Goal: Task Accomplishment & Management: Use online tool/utility

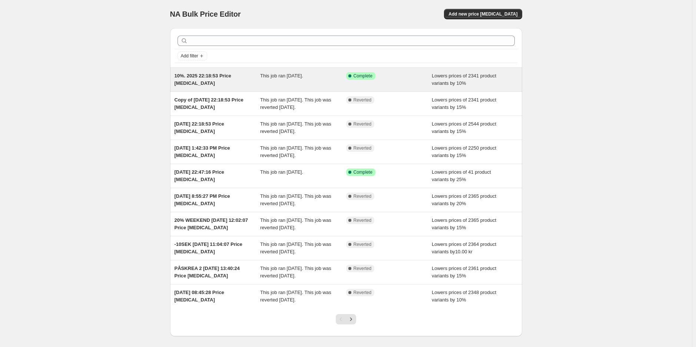
click at [289, 72] on div "This job ran on 9 oktober 2025." at bounding box center [303, 79] width 86 height 15
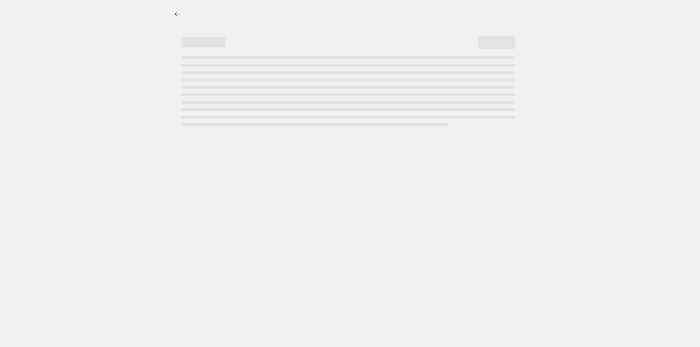
select select "percentage"
select select "not_equal"
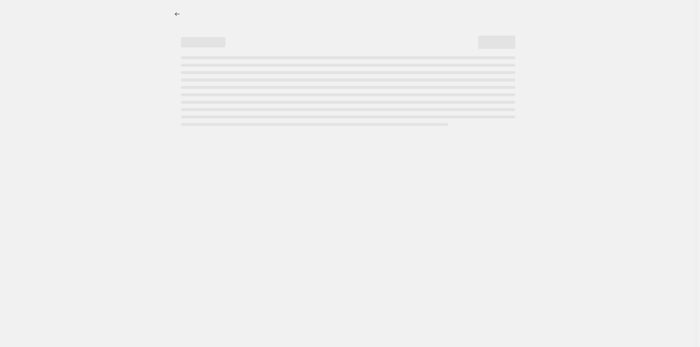
select select "not_equal"
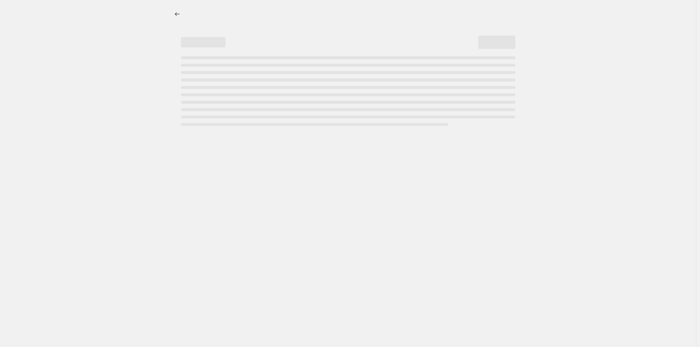
select select "not_equal"
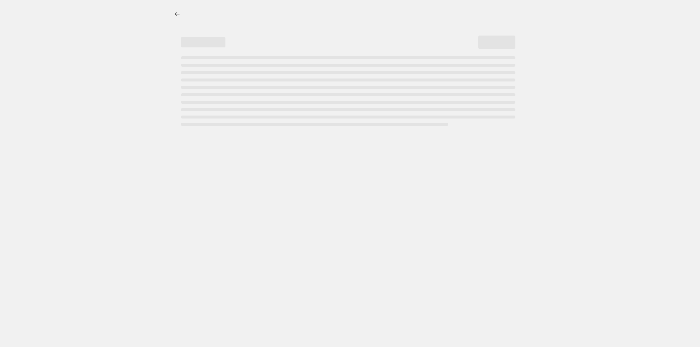
select select "not_equal"
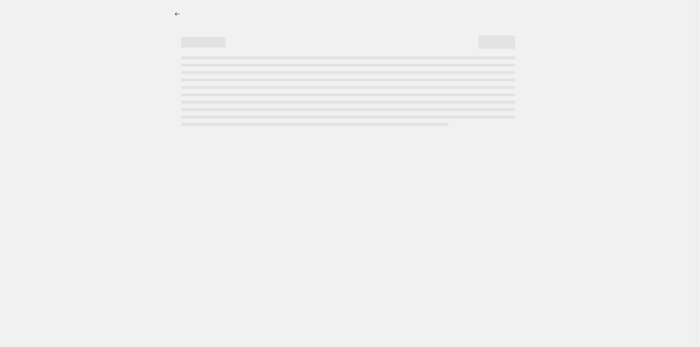
select select "not_equal"
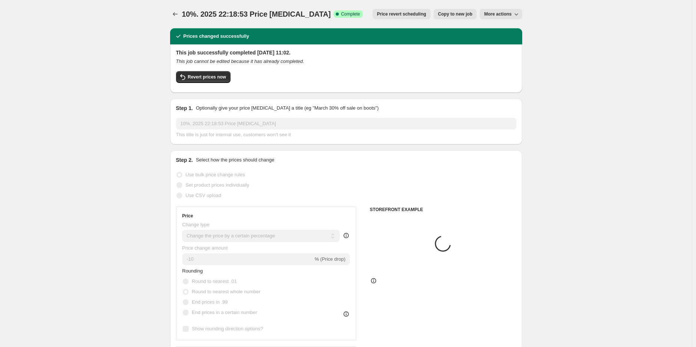
select select "collection"
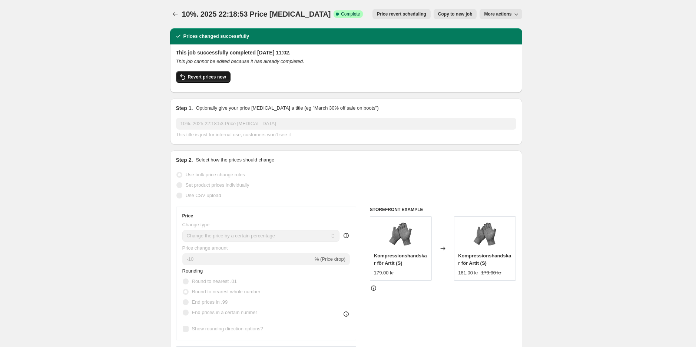
click at [206, 79] on span "Revert prices now" at bounding box center [207, 77] width 38 height 6
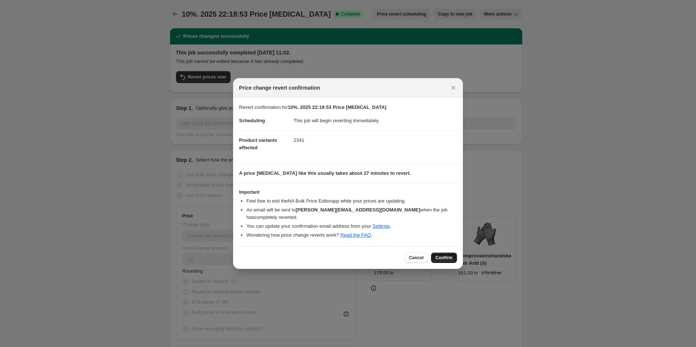
click at [449, 258] on button "Confirm" at bounding box center [444, 258] width 26 height 10
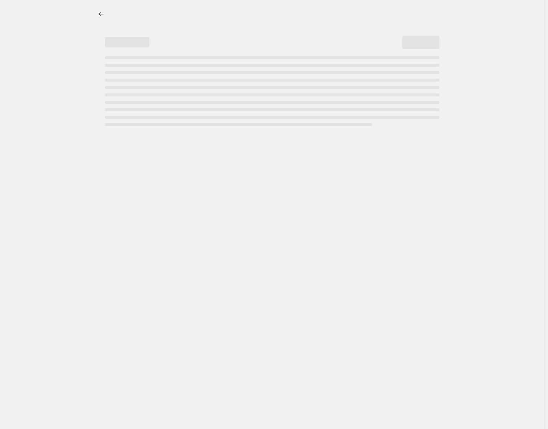
select select "percentage"
select select "collection"
select select "not_equal"
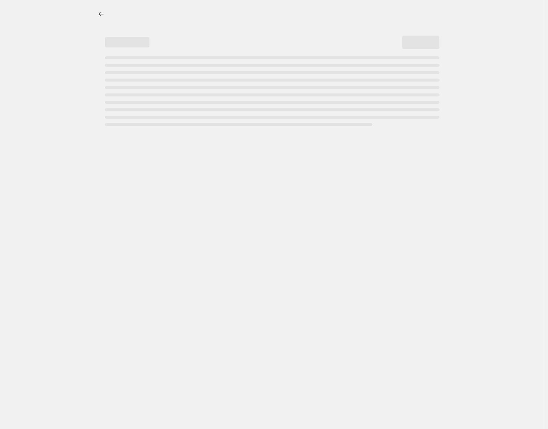
select select "not_equal"
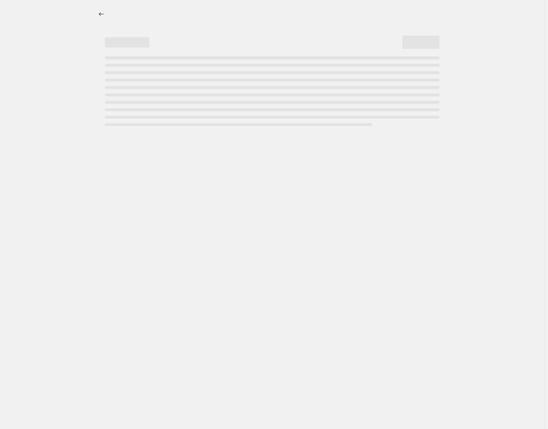
select select "not_equal"
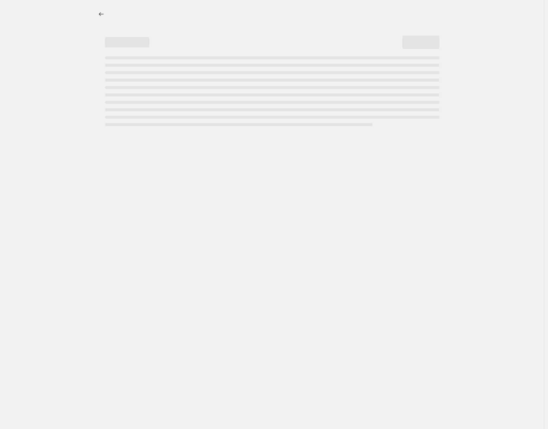
select select "not_equal"
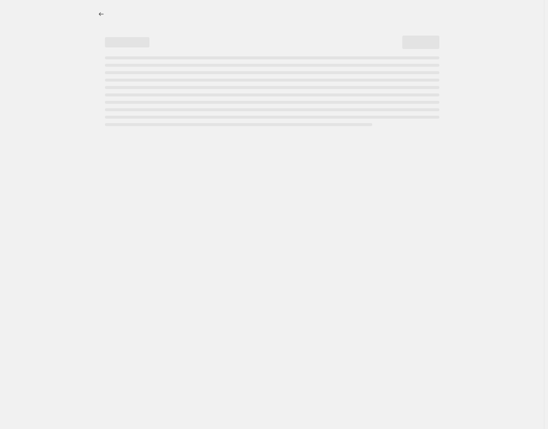
select select "not_equal"
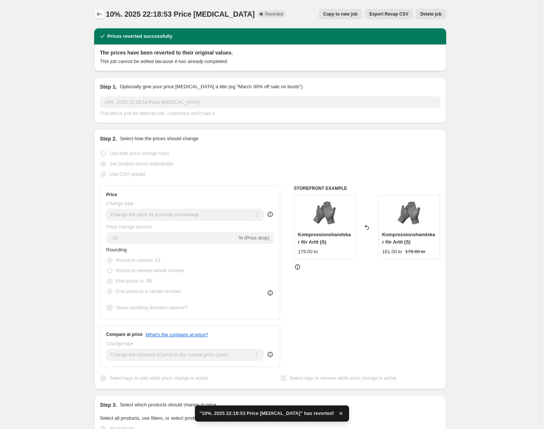
click at [99, 15] on icon "Price change jobs" at bounding box center [99, 13] width 7 height 7
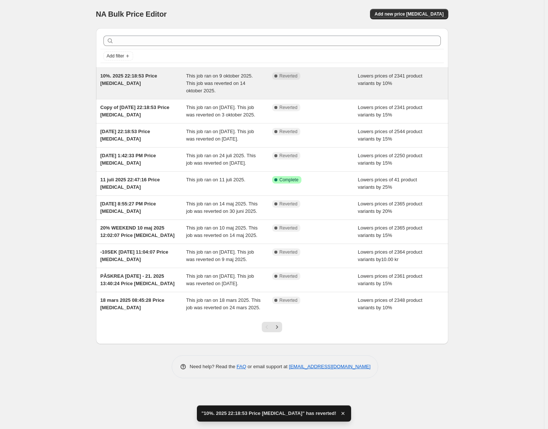
click at [240, 79] on span "This job ran on 9 oktober 2025. This job was reverted on 14 oktober 2025." at bounding box center [219, 83] width 67 height 20
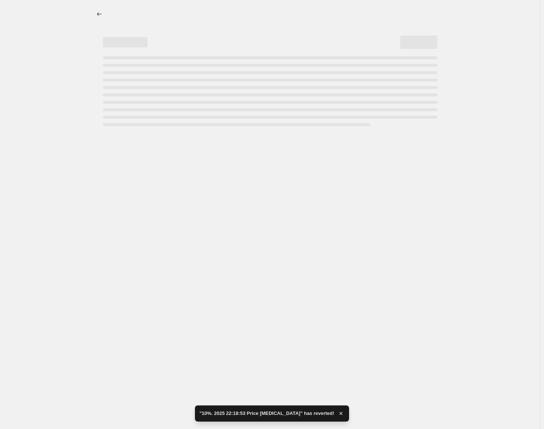
select select "percentage"
select select "collection"
select select "not_equal"
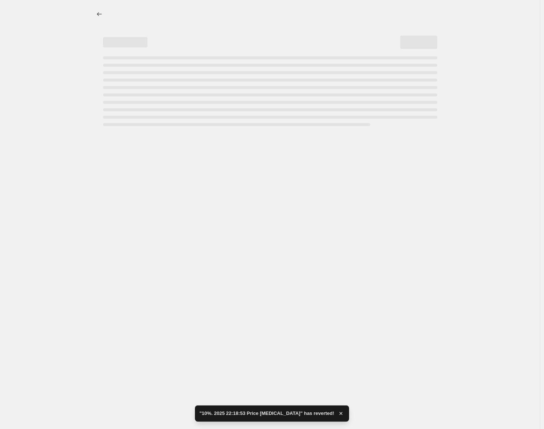
select select "not_equal"
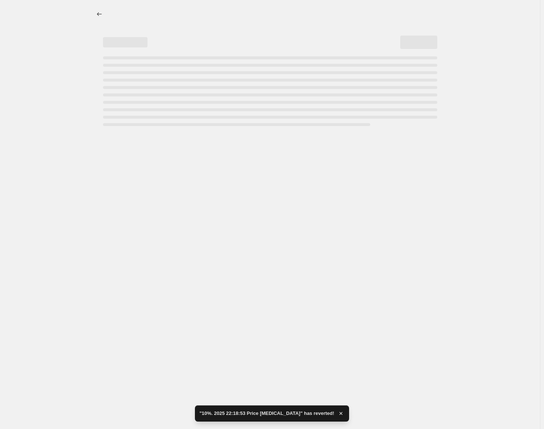
select select "not_equal"
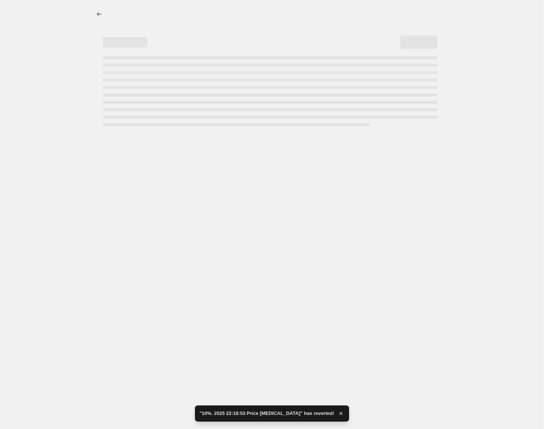
select select "not_equal"
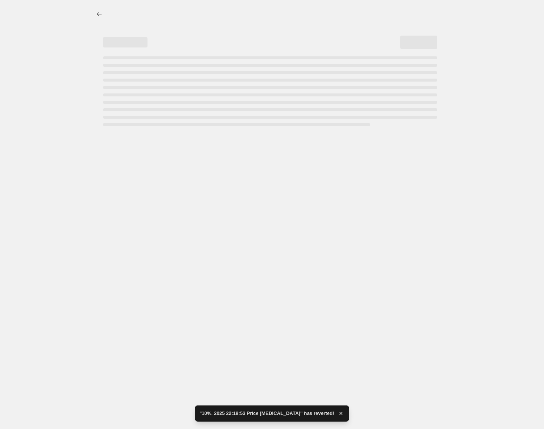
select select "not_equal"
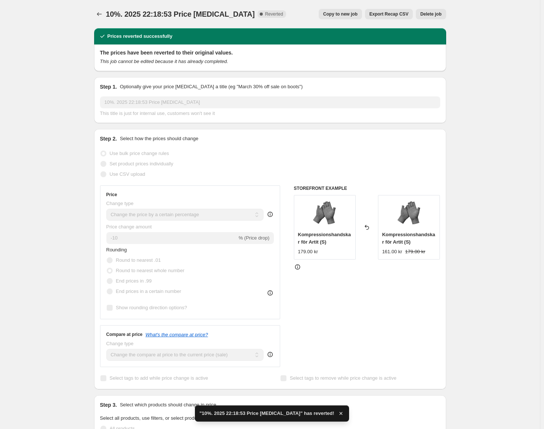
click at [355, 16] on span "Copy to new job" at bounding box center [340, 14] width 34 height 6
select select "percentage"
select select "collection"
select select "not_equal"
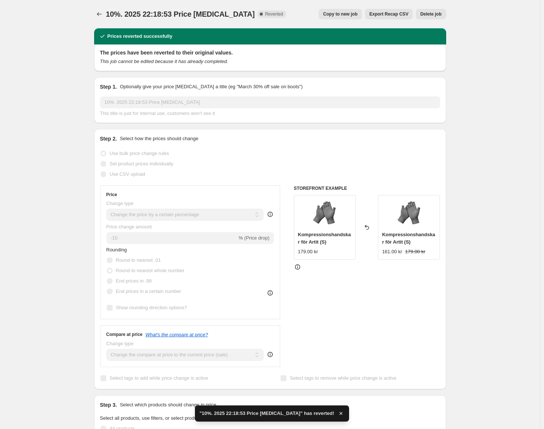
select select "not_equal"
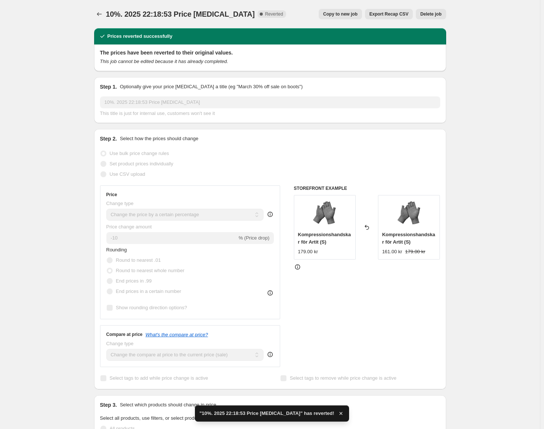
select select "not_equal"
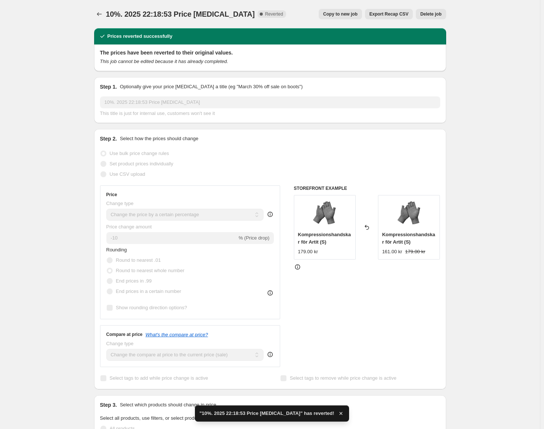
select select "not_equal"
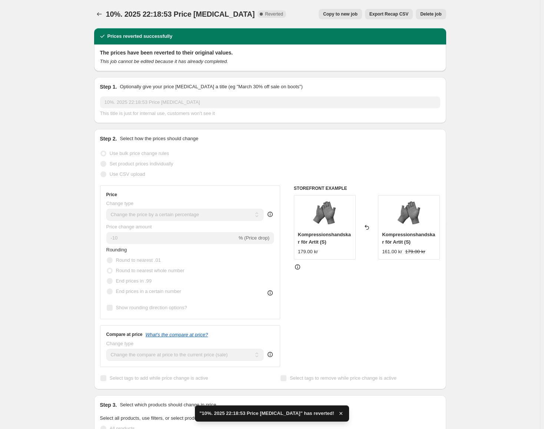
select select "not_equal"
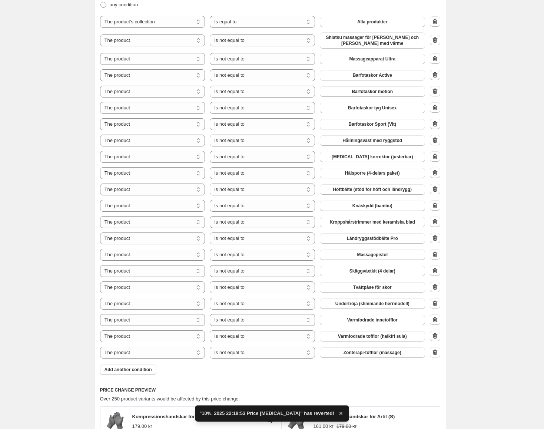
scroll to position [630, 0]
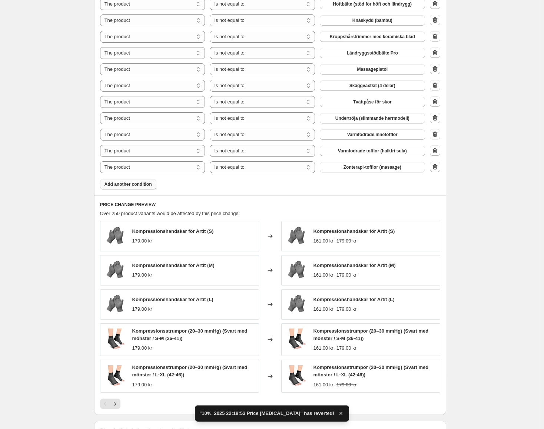
click at [141, 186] on span "Add another condition" at bounding box center [127, 184] width 47 height 6
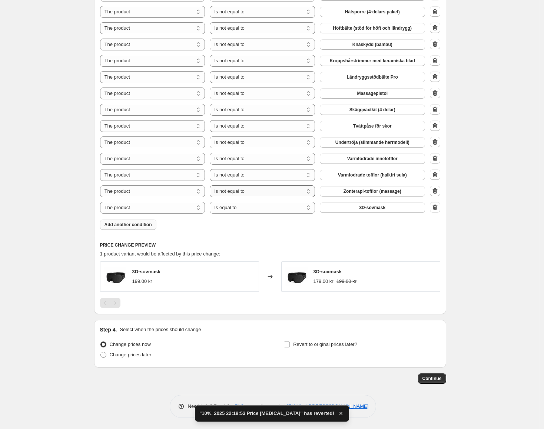
scroll to position [606, 0]
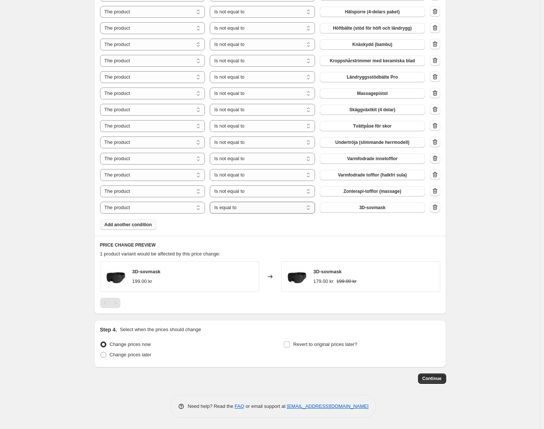
click at [258, 209] on select "Is equal to Is not equal to" at bounding box center [262, 208] width 105 height 12
select select "not_equal"
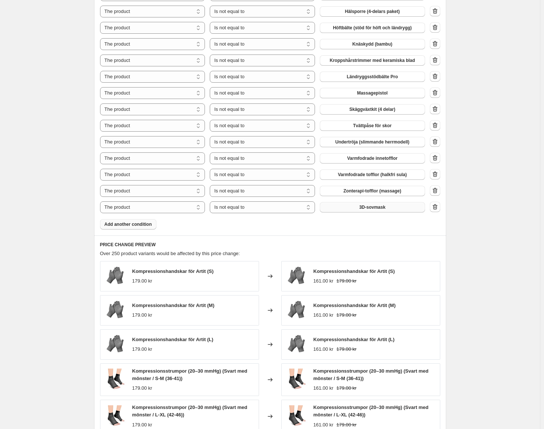
click at [369, 210] on button "3D-sovmask" at bounding box center [372, 207] width 105 height 10
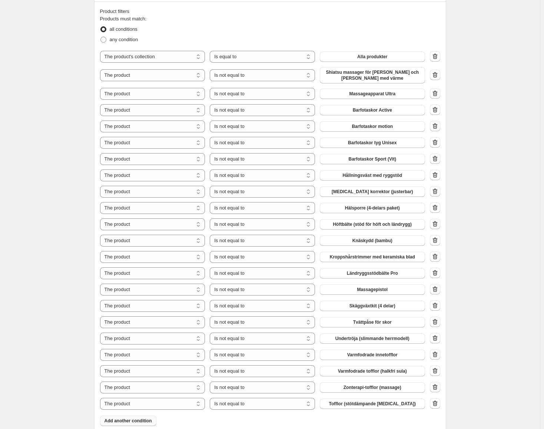
scroll to position [0, 0]
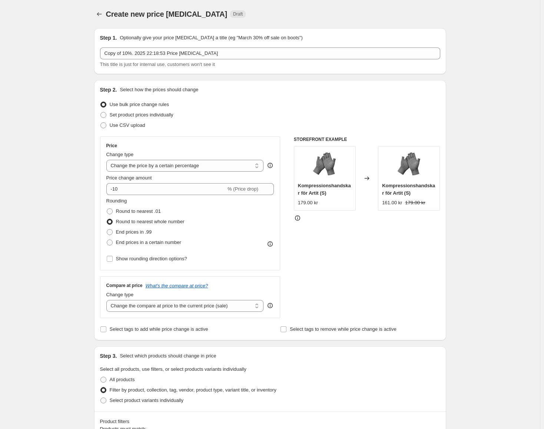
drag, startPoint x: 480, startPoint y: 380, endPoint x: 486, endPoint y: 175, distance: 205.8
drag, startPoint x: 147, startPoint y: 194, endPoint x: 115, endPoint y: 203, distance: 33.4
click at [115, 203] on div "Price Change type Change the price to a certain amount Change the price by a ce…" at bounding box center [190, 203] width 168 height 121
type input "-20"
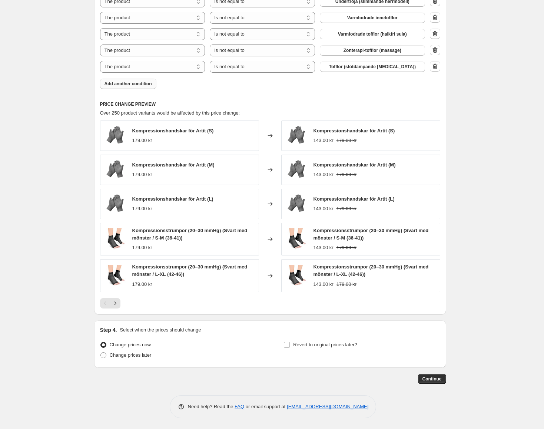
scroll to position [747, 0]
click at [437, 374] on button "Continue" at bounding box center [432, 378] width 28 height 10
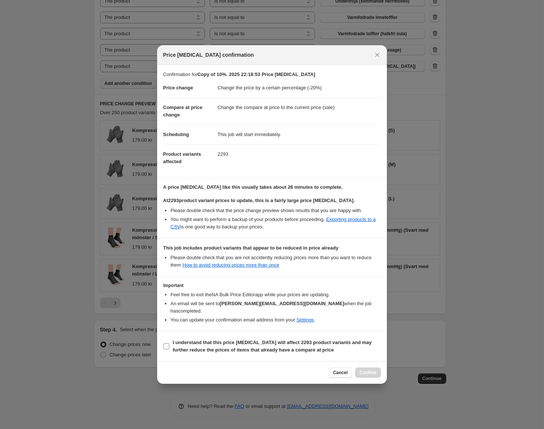
click at [305, 339] on b "I understand that this price [MEDICAL_DATA] will affect 2293 product variants a…" at bounding box center [272, 345] width 199 height 13
click at [169, 343] on input "I understand that this price [MEDICAL_DATA] will affect 2293 product variants a…" at bounding box center [166, 346] width 6 height 6
checkbox input "true"
click at [372, 372] on button "Confirm" at bounding box center [368, 372] width 26 height 10
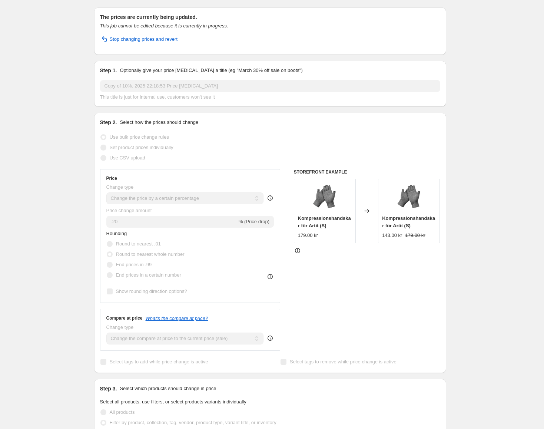
scroll to position [6, 0]
